Goal: Information Seeking & Learning: Learn about a topic

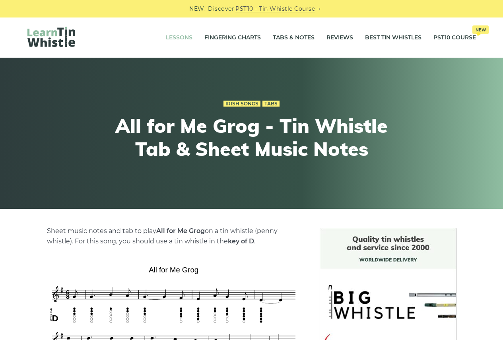
click at [172, 29] on link "Lessons" at bounding box center [179, 38] width 27 height 20
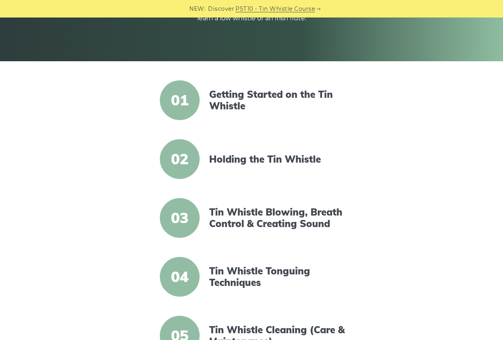
scroll to position [159, 0]
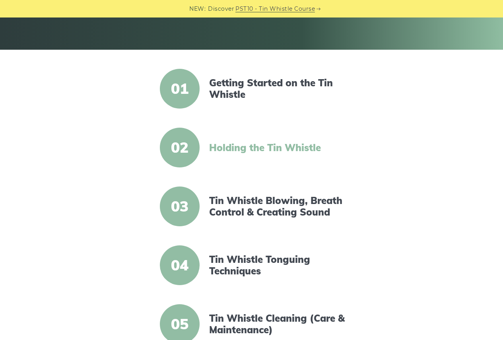
click at [250, 146] on link "Holding the Tin Whistle" at bounding box center [277, 148] width 137 height 12
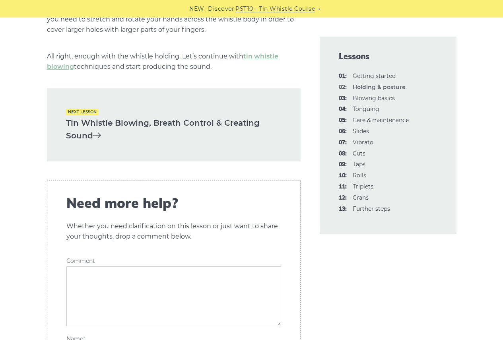
scroll to position [1194, 0]
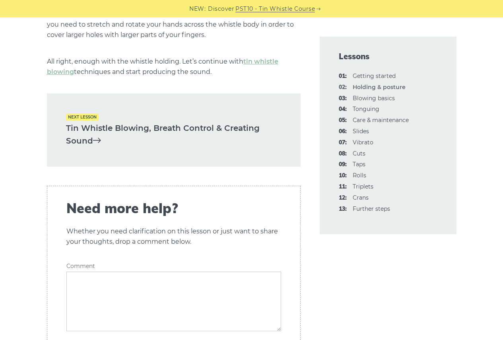
click at [83, 123] on link "Tin Whistle Blowing, Breath Control & Creating Sound" at bounding box center [174, 135] width 216 height 26
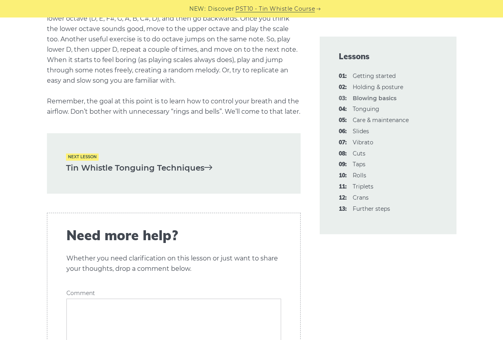
scroll to position [1591, 0]
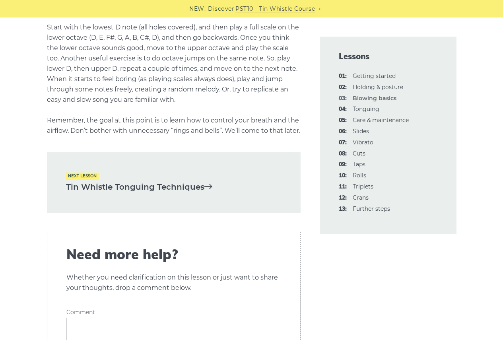
click at [136, 190] on div "Next lesson Tin Whistle Tonguing Techniques" at bounding box center [174, 182] width 254 height 60
click at [137, 194] on link "Tin Whistle Tonguing Techniques" at bounding box center [174, 187] width 216 height 13
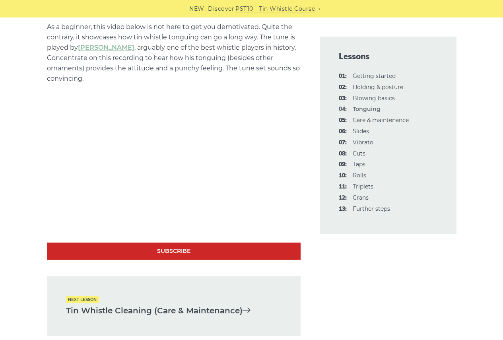
scroll to position [2387, 0]
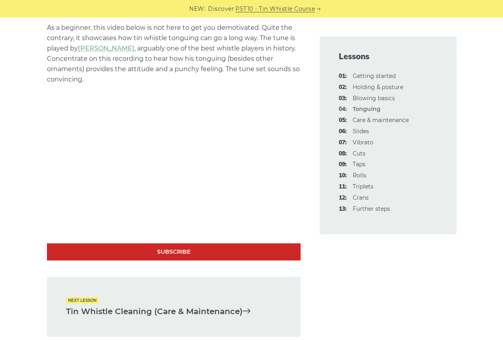
click at [171, 310] on link "Tin Whistle Cleaning (Care & Maintenance)" at bounding box center [174, 311] width 216 height 13
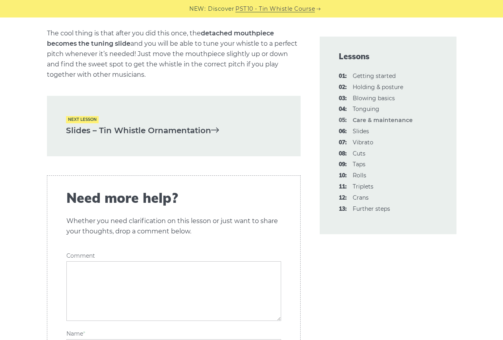
scroll to position [1194, 0]
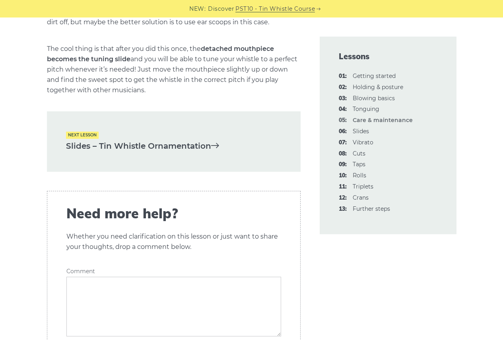
click at [178, 153] on link "Slides – Tin Whistle Ornamentation" at bounding box center [174, 146] width 216 height 13
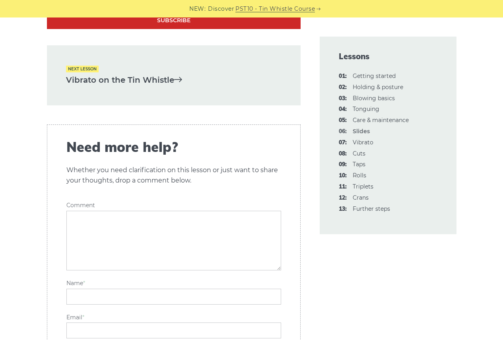
scroll to position [1870, 0]
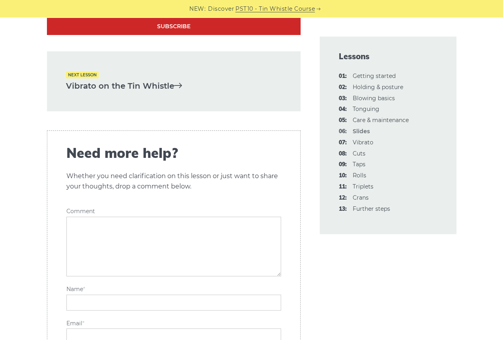
click at [130, 90] on link "Vibrato on the Tin Whistle" at bounding box center [174, 86] width 216 height 13
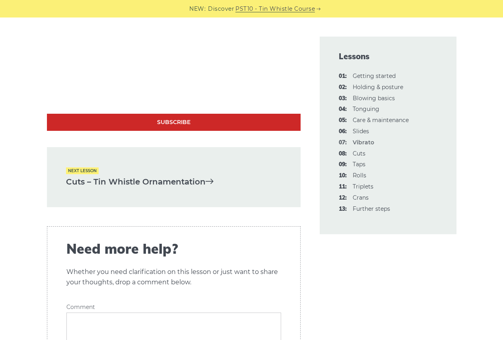
scroll to position [2308, 0]
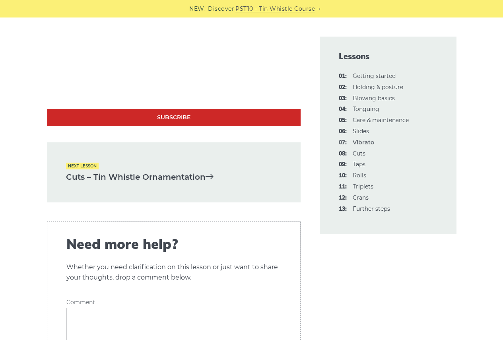
click at [151, 171] on link "Cuts – Tin Whistle Ornamentation" at bounding box center [174, 177] width 216 height 13
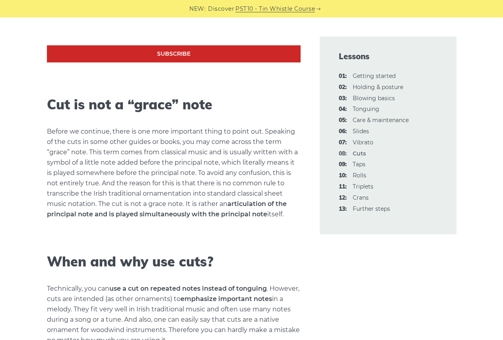
scroll to position [915, 0]
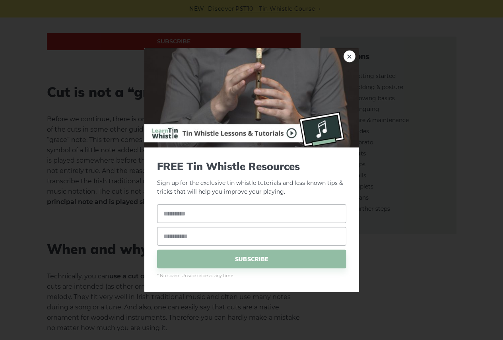
click at [225, 274] on span "* No spam. Unsubscribe at any time." at bounding box center [251, 276] width 189 height 7
